Goal: Task Accomplishment & Management: Manage account settings

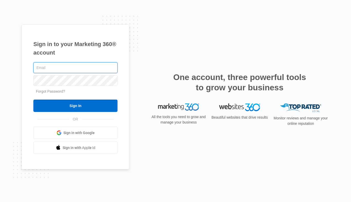
type input "[EMAIL_ADDRESS][DOMAIN_NAME]"
drag, startPoint x: 202, startPoint y: 26, endPoint x: 186, endPoint y: 19, distance: 17.0
click at [186, 19] on div "Sign in to your Marketing 360® account Elitemotorsofcharlotte@Gmail.com Forgot …" at bounding box center [175, 101] width 351 height 202
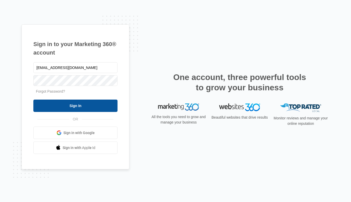
click at [100, 107] on input "Sign In" at bounding box center [75, 105] width 84 height 12
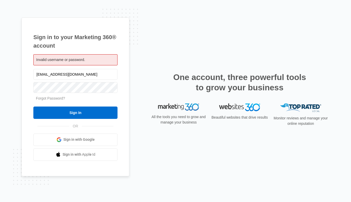
type input "[EMAIL_ADDRESS][DOMAIN_NAME]"
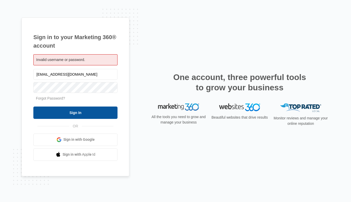
click at [102, 115] on input "Sign In" at bounding box center [75, 112] width 84 height 12
